Goal: Transaction & Acquisition: Purchase product/service

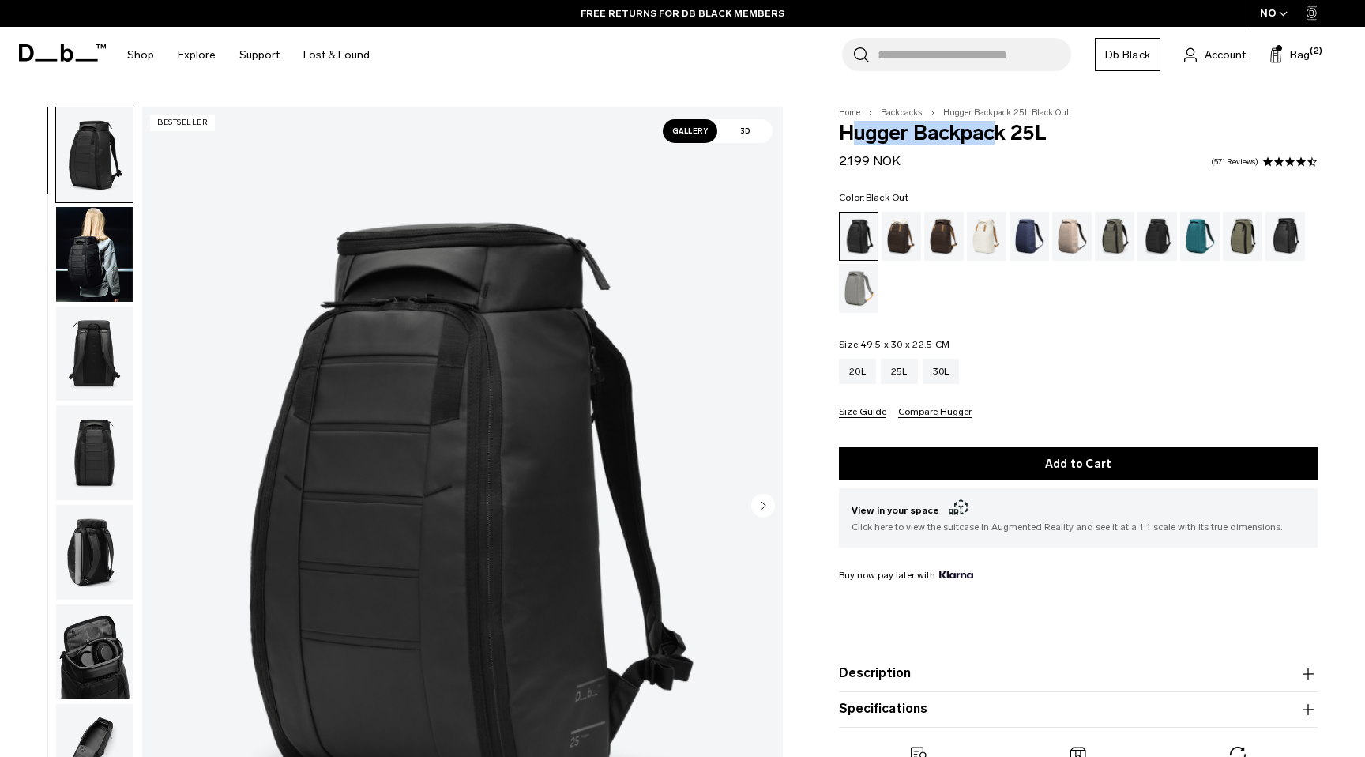
drag, startPoint x: 860, startPoint y: 137, endPoint x: 998, endPoint y: 137, distance: 138.3
click at [997, 137] on span "Hugger Backpack 25L" at bounding box center [1078, 133] width 479 height 21
click at [998, 137] on span "Hugger Backpack 25L" at bounding box center [1078, 133] width 479 height 21
drag, startPoint x: 1086, startPoint y: 113, endPoint x: 941, endPoint y: 115, distance: 144.6
click at [941, 115] on div "Home Backpacks Hugger Backpack 25L Black Out Hugger Backpack 25L 2.199 NOK 4.5 …" at bounding box center [1079, 460] width 574 height 707
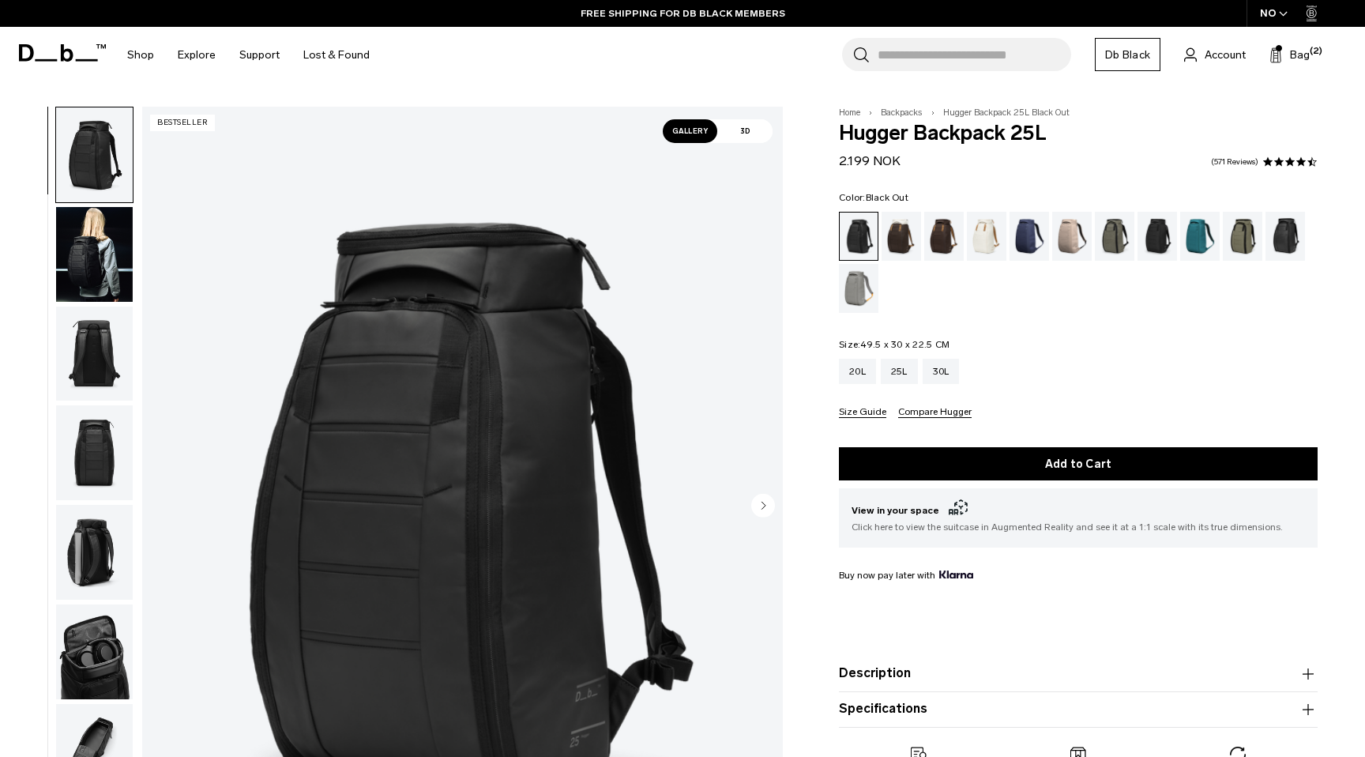
click at [951, 115] on span "Hugger Backpack 25L Black Out" at bounding box center [1006, 112] width 126 height 10
drag, startPoint x: 943, startPoint y: 115, endPoint x: 1087, endPoint y: 114, distance: 144.6
click at [1087, 114] on div "Home Backpacks Hugger Backpack 25L Black Out Hugger Backpack 25L 2.199 NOK 4.5 …" at bounding box center [1079, 460] width 574 height 707
drag, startPoint x: 1051, startPoint y: 137, endPoint x: 837, endPoint y: 136, distance: 214.1
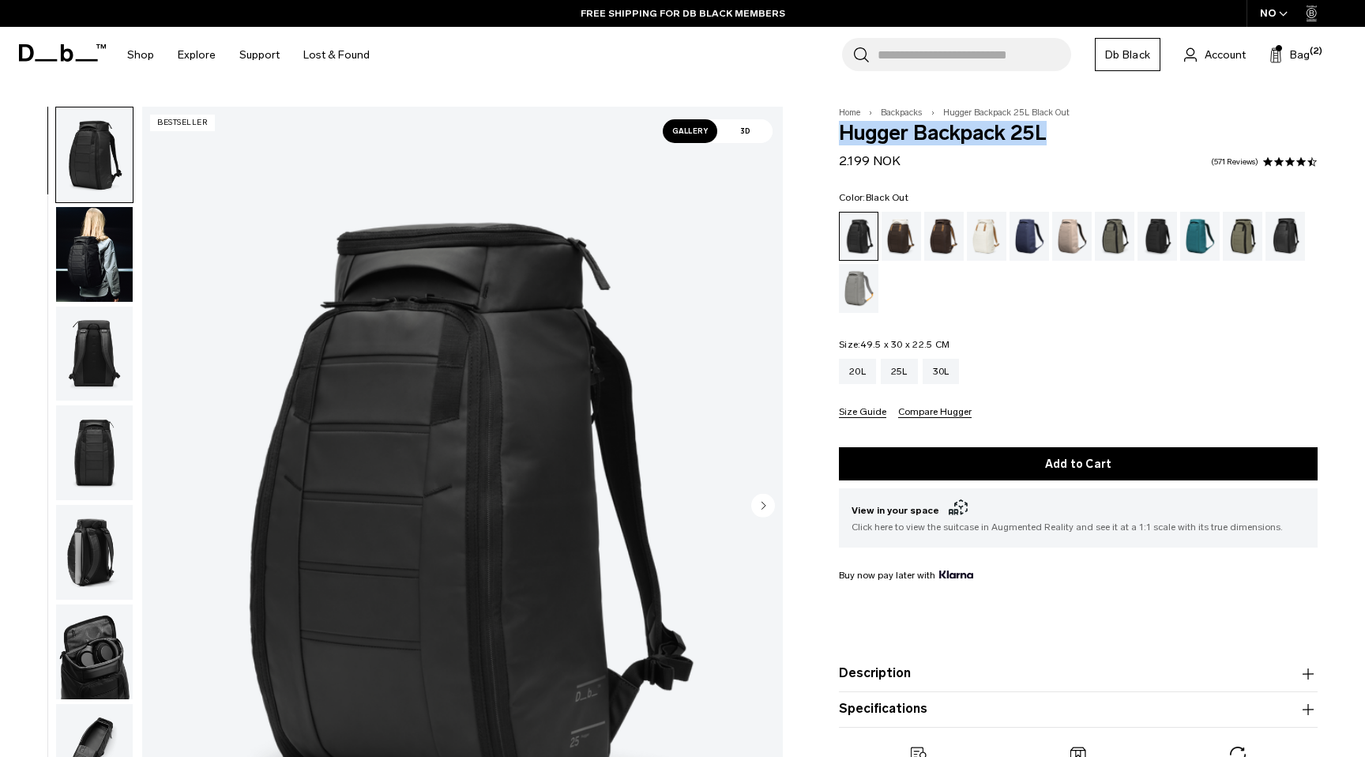
click at [837, 136] on div "Home Backpacks Hugger Backpack 25L Black Out Hugger Backpack 25L 2.199 NOK 4.5 …" at bounding box center [1079, 460] width 574 height 707
drag, startPoint x: 841, startPoint y: 131, endPoint x: 1053, endPoint y: 132, distance: 212.6
click at [1052, 132] on span "Hugger Backpack 25L" at bounding box center [1078, 133] width 479 height 21
click at [1065, 132] on span "Hugger Backpack 25L" at bounding box center [1078, 133] width 479 height 21
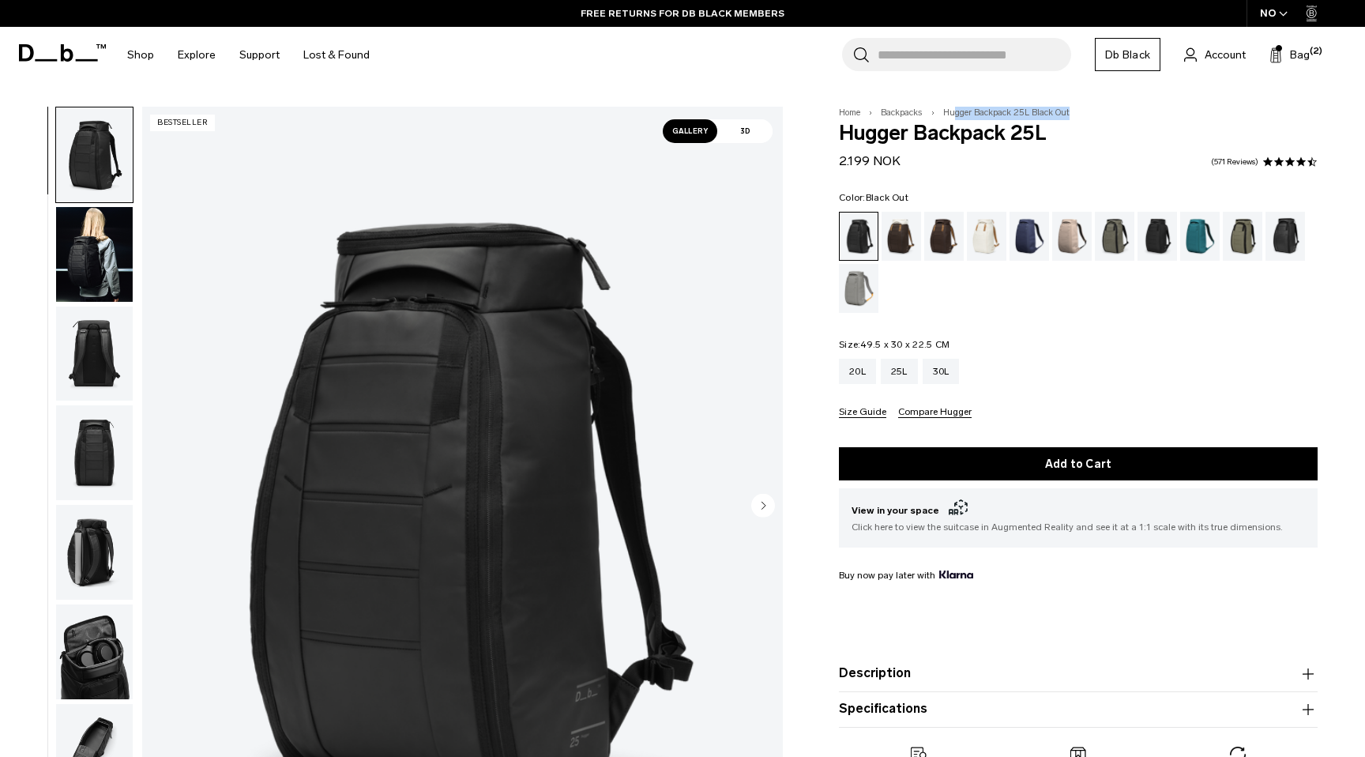
drag, startPoint x: 1075, startPoint y: 112, endPoint x: 954, endPoint y: 113, distance: 120.9
click at [954, 112] on div "Home Backpacks Hugger Backpack 25L Black Out Hugger Backpack 25L 2.199 NOK 4.5 …" at bounding box center [1079, 460] width 574 height 707
click at [954, 113] on span "Hugger Backpack 25L Black Out" at bounding box center [1006, 112] width 126 height 10
drag, startPoint x: 943, startPoint y: 114, endPoint x: 1097, endPoint y: 114, distance: 153.3
click at [1095, 114] on div "Home Backpacks Hugger Backpack 25L Black Out Hugger Backpack 25L 2.199 NOK 4.5 …" at bounding box center [1079, 460] width 574 height 707
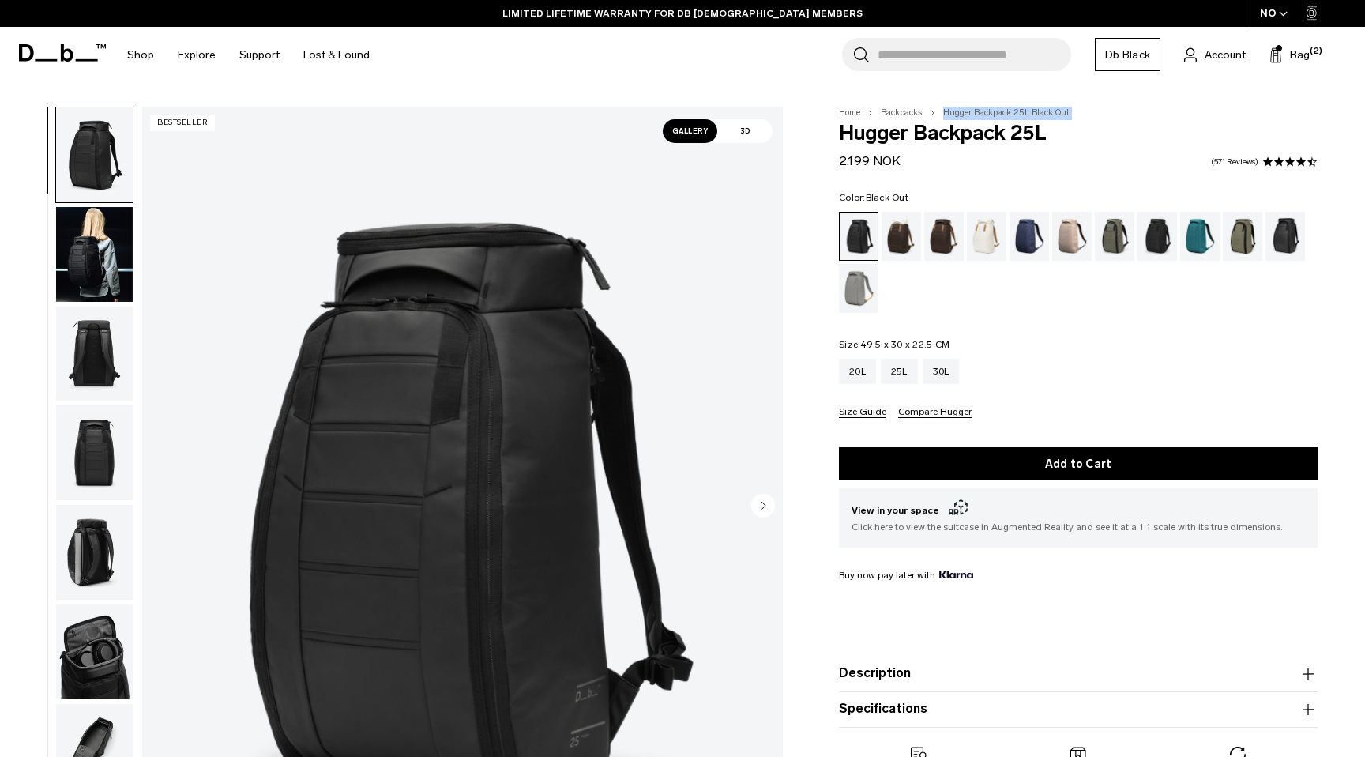
click at [1098, 114] on div "Home Backpacks Hugger Backpack 25L Black Out Hugger Backpack 25L 2.199 NOK 4.5 …" at bounding box center [1079, 460] width 574 height 707
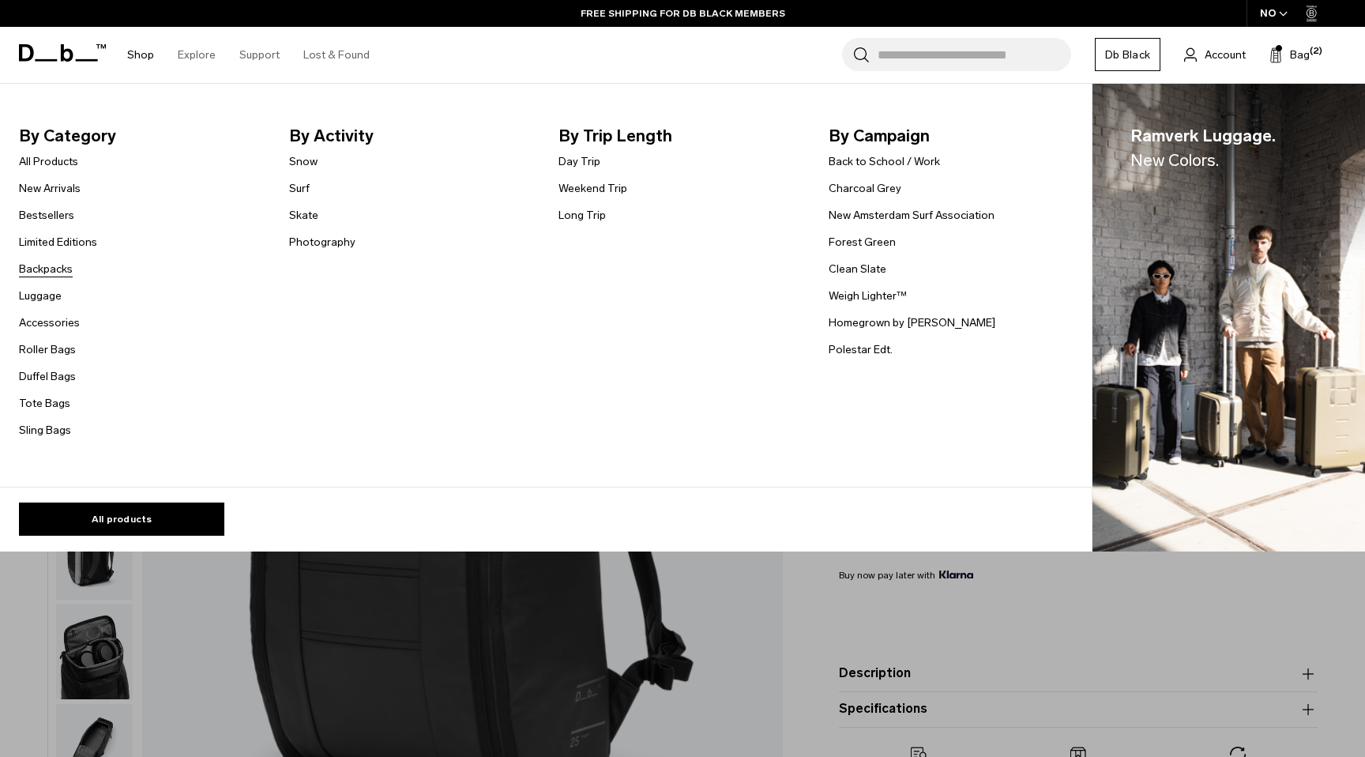
click at [48, 270] on link "Backpacks" at bounding box center [46, 269] width 54 height 17
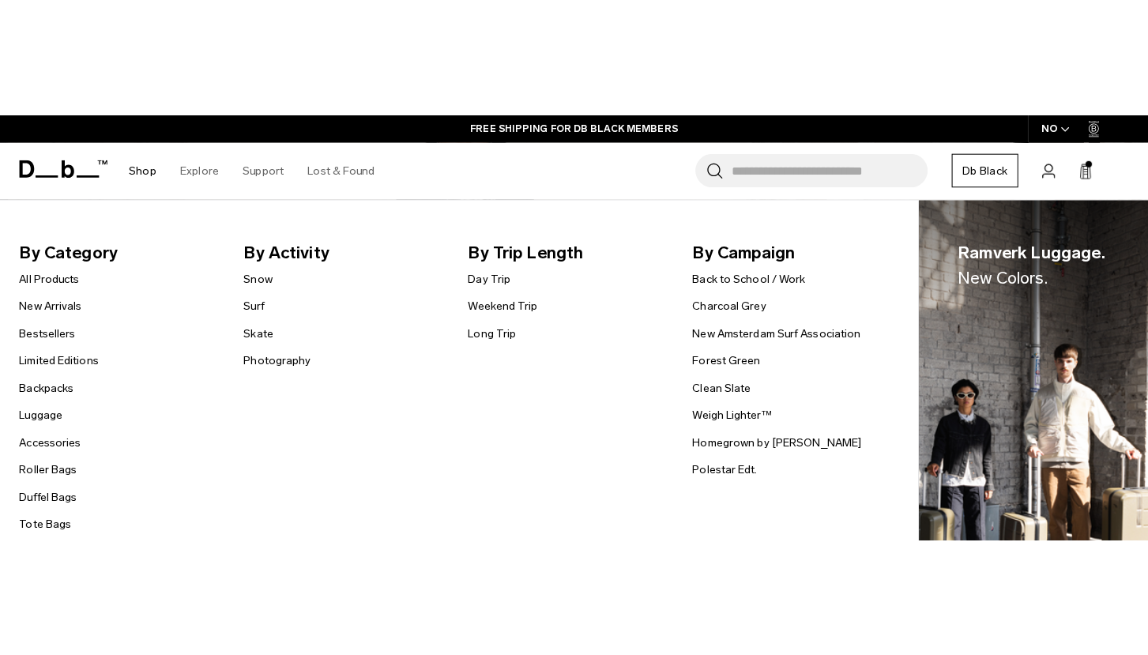
scroll to position [111, 0]
